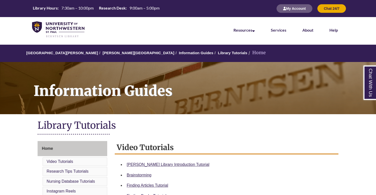
scroll to position [32, 0]
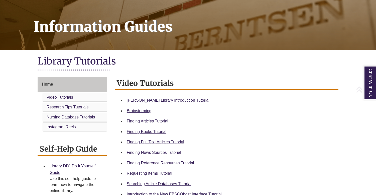
scroll to position [81, 0]
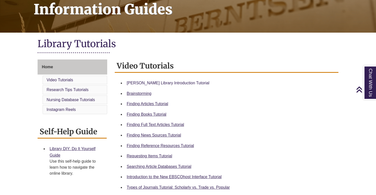
click at [178, 81] on link "Berntsen Library Introduction Tutorial" at bounding box center [168, 83] width 83 height 4
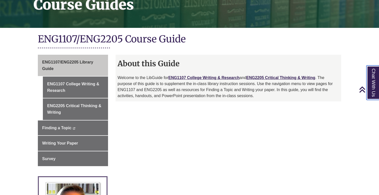
scroll to position [82, 0]
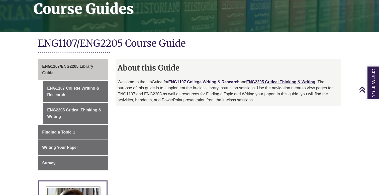
click at [219, 81] on link "ENG1107 College Writing & Research" at bounding box center [203, 82] width 71 height 4
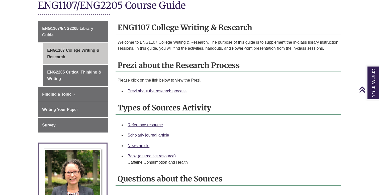
scroll to position [133, 0]
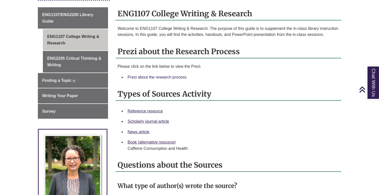
click at [168, 76] on link "Prezi about the research process" at bounding box center [156, 77] width 59 height 4
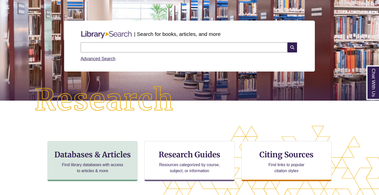
click at [92, 158] on h3 "Databases & Articles" at bounding box center [93, 154] width 82 height 10
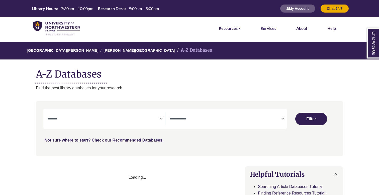
select select "Database Subject Filter"
select select "Database Types Filter"
select select "Database Subject Filter"
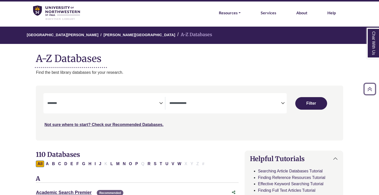
scroll to position [16, 0]
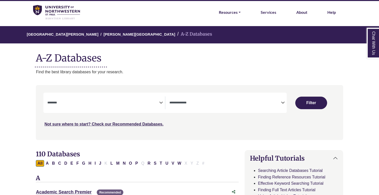
click at [266, 102] on textarea "Search" at bounding box center [225, 103] width 112 height 4
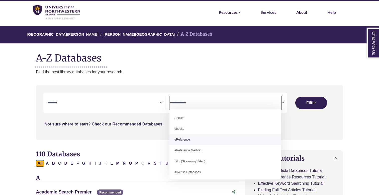
select select "*****"
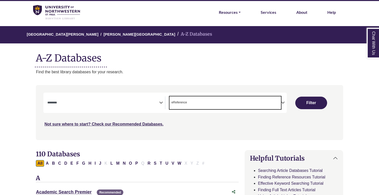
scroll to position [10, 0]
click at [157, 100] on span "Search filters" at bounding box center [103, 102] width 112 height 4
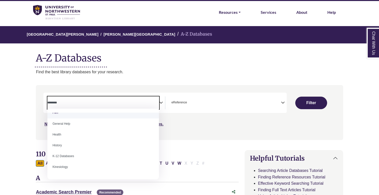
scroll to position [214, 0]
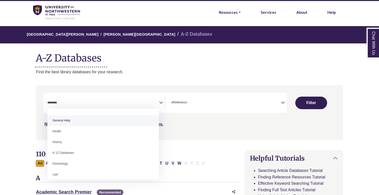
select select "*****"
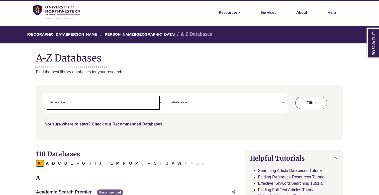
click at [306, 100] on button "Filter" at bounding box center [311, 102] width 32 height 13
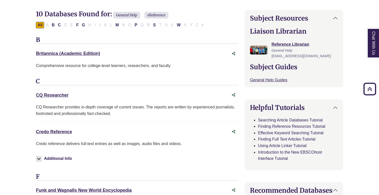
scroll to position [156, 0]
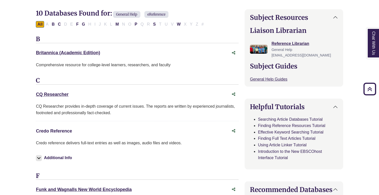
click at [63, 129] on link "Credo Reference This link opens in a new window" at bounding box center [54, 130] width 36 height 5
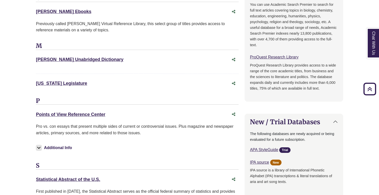
scroll to position [372, 0]
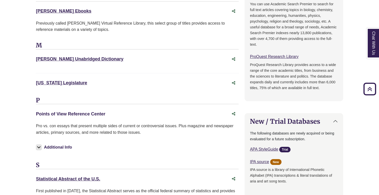
click at [98, 112] on link "Points of View Reference Center This link opens in a new window" at bounding box center [70, 113] width 69 height 5
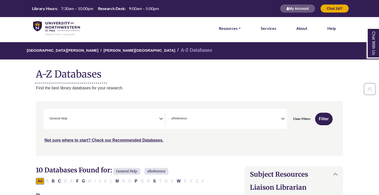
scroll to position [0, 0]
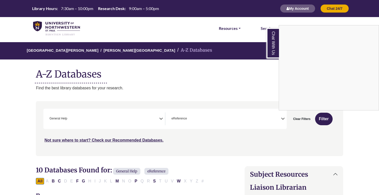
click at [108, 52] on div "Chat With Us" at bounding box center [189, 97] width 379 height 195
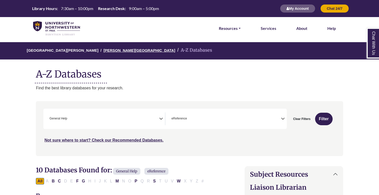
click at [124, 49] on link "[PERSON_NAME][GEOGRAPHIC_DATA]" at bounding box center [139, 49] width 72 height 5
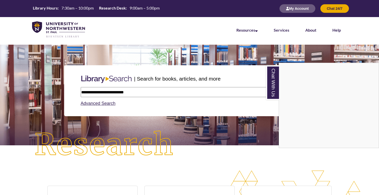
type input "**********"
